Goal: Find specific page/section: Find specific page/section

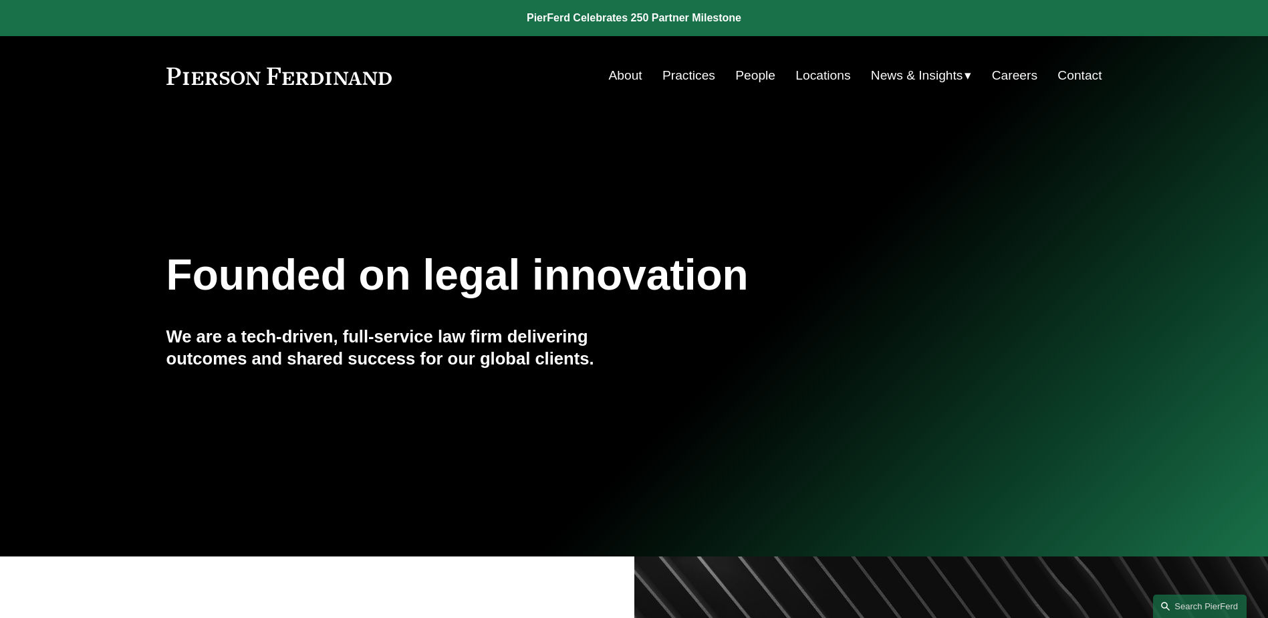
click at [755, 79] on link "People" at bounding box center [755, 75] width 40 height 25
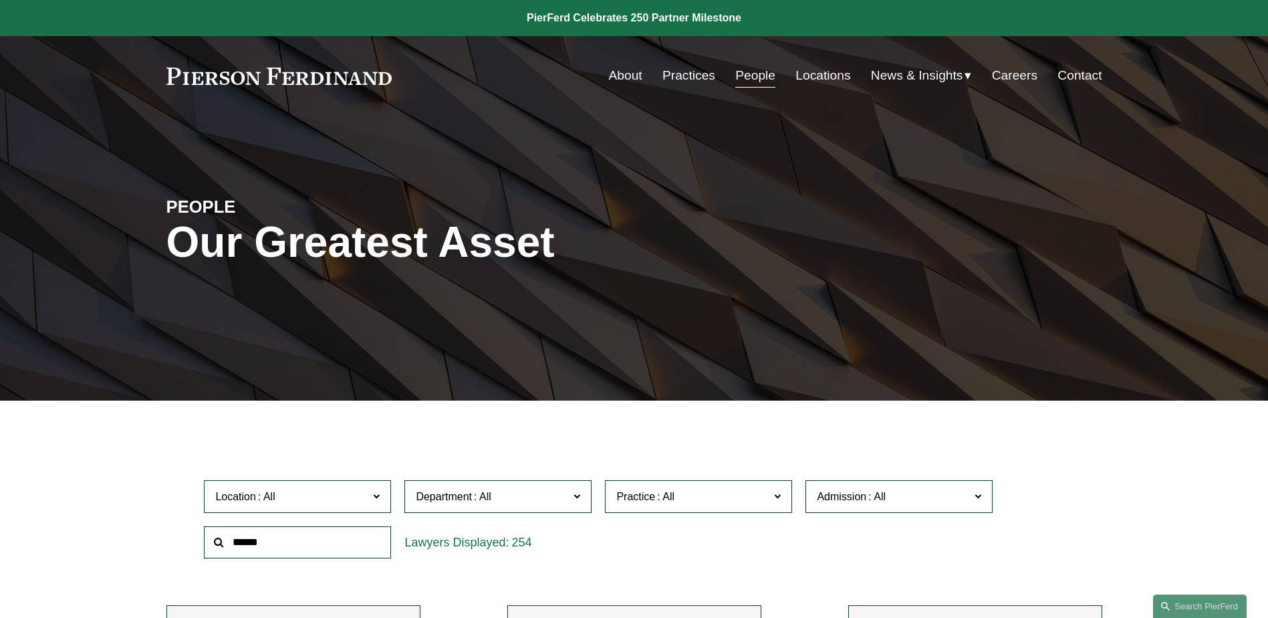
click at [279, 546] on input "text" at bounding box center [297, 542] width 187 height 33
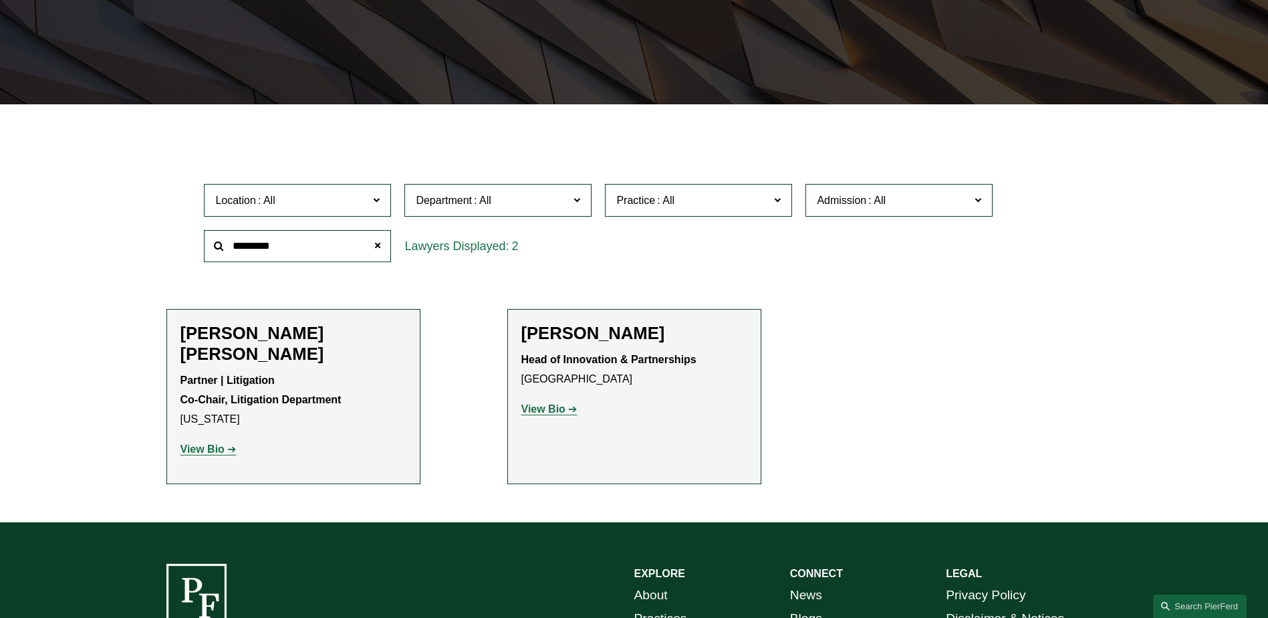
scroll to position [401, 0]
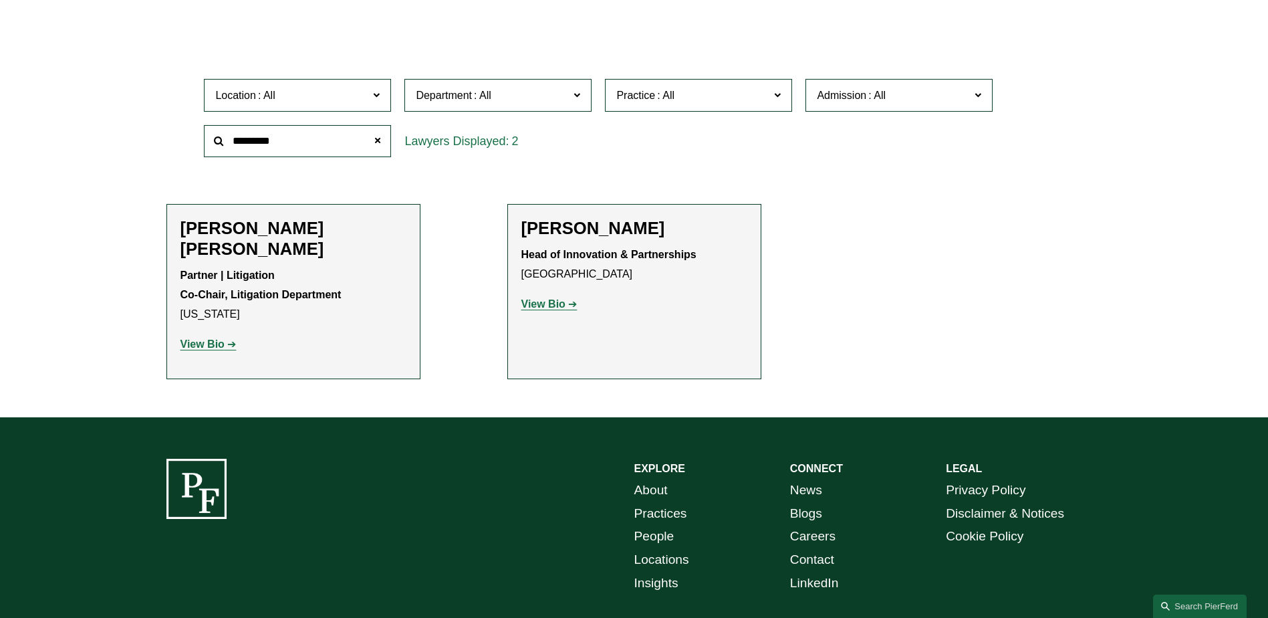
type input "*********"
click at [544, 307] on strong "View Bio" at bounding box center [543, 303] width 44 height 11
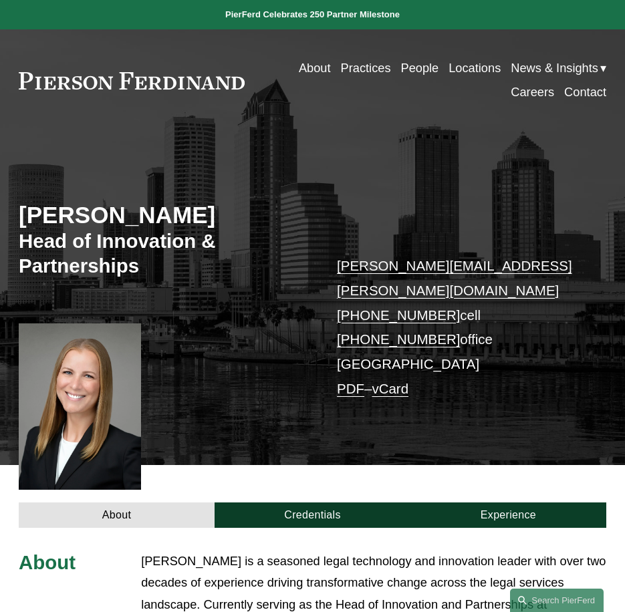
click at [330, 551] on p "Christina is a seasoned legal technology and innovation leader with over two de…" at bounding box center [373, 606] width 465 height 110
